Goal: Find specific page/section: Find specific page/section

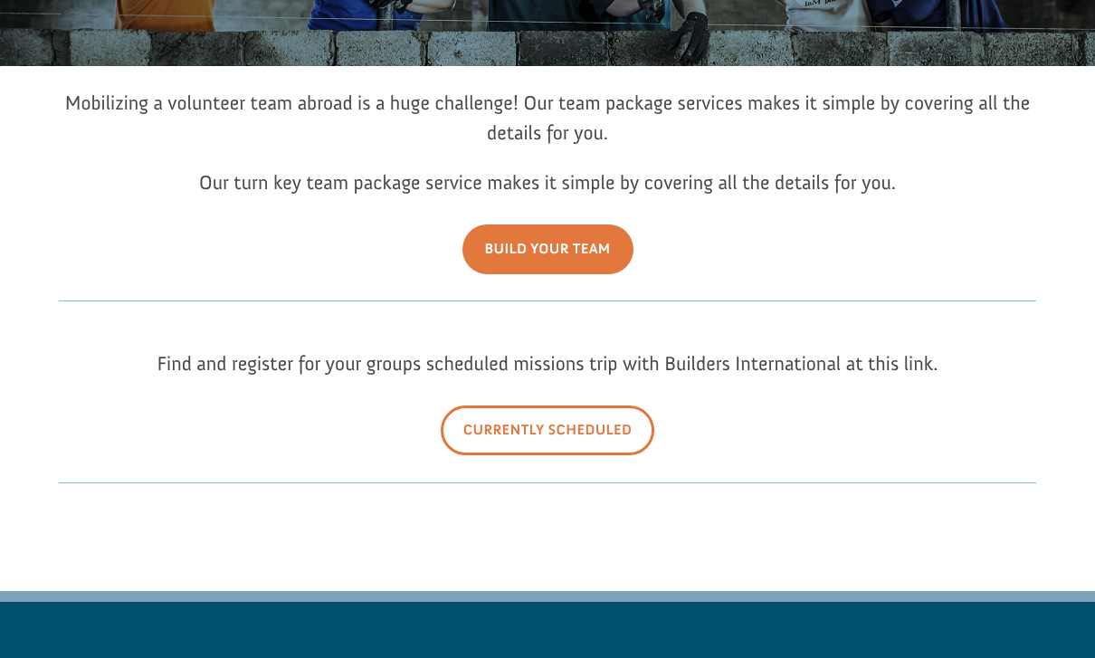
click at [537, 451] on link "Currently Scheduled" at bounding box center [548, 431] width 215 height 50
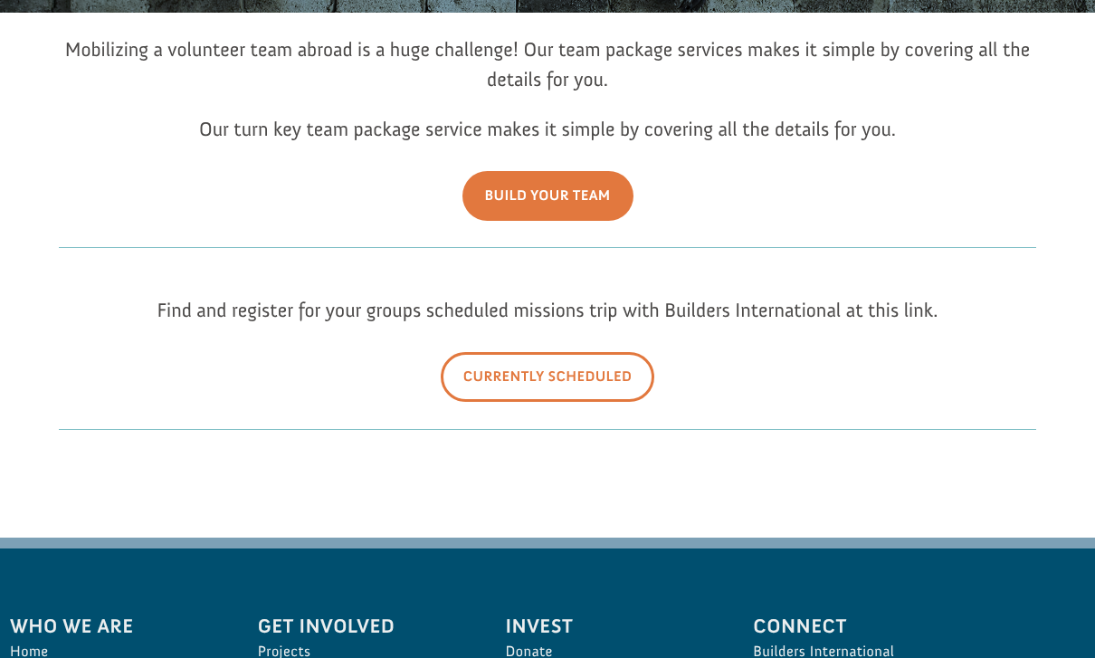
scroll to position [321, 0]
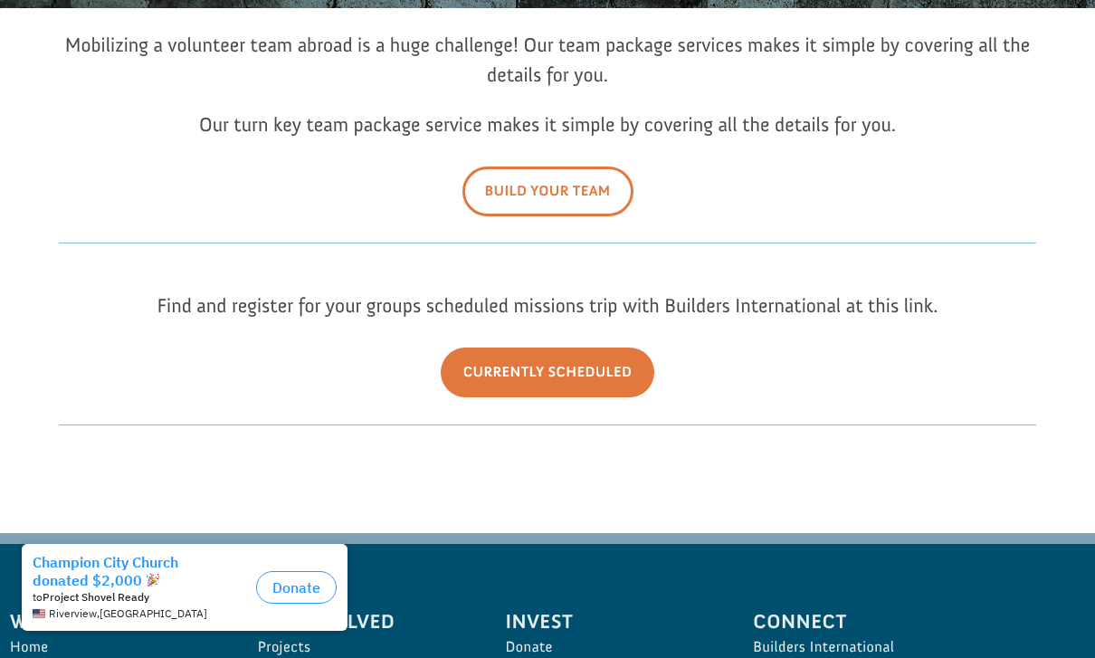
click at [531, 216] on link "Build Your Team" at bounding box center [548, 192] width 171 height 50
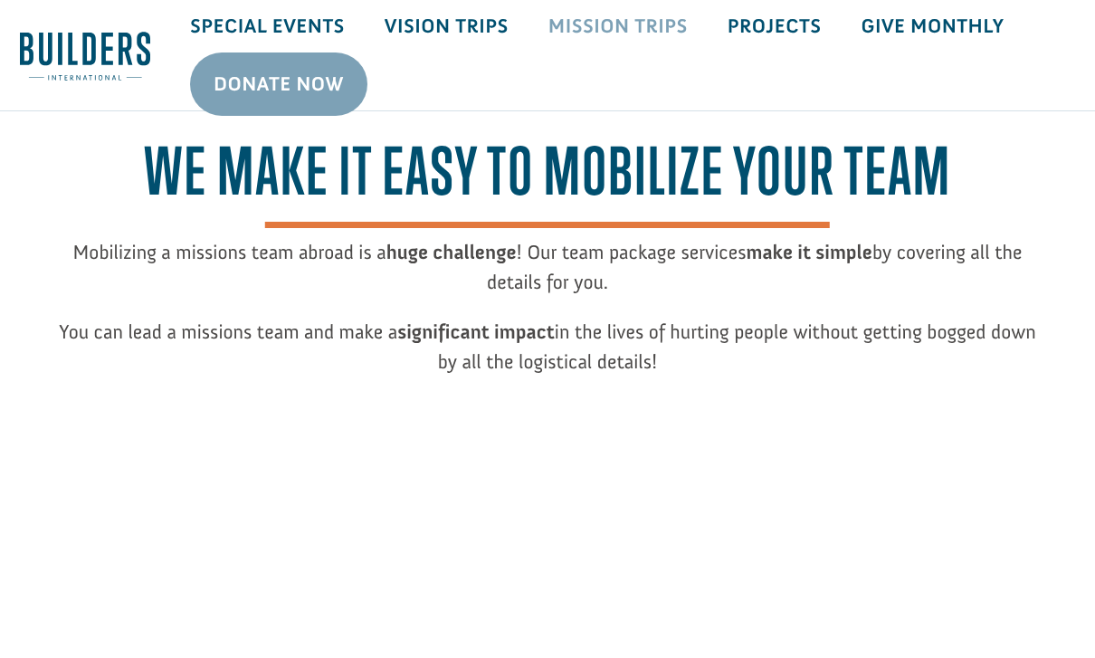
click at [616, 43] on link "Mission Trips" at bounding box center [618, 26] width 179 height 53
